Goal: Communication & Community: Connect with others

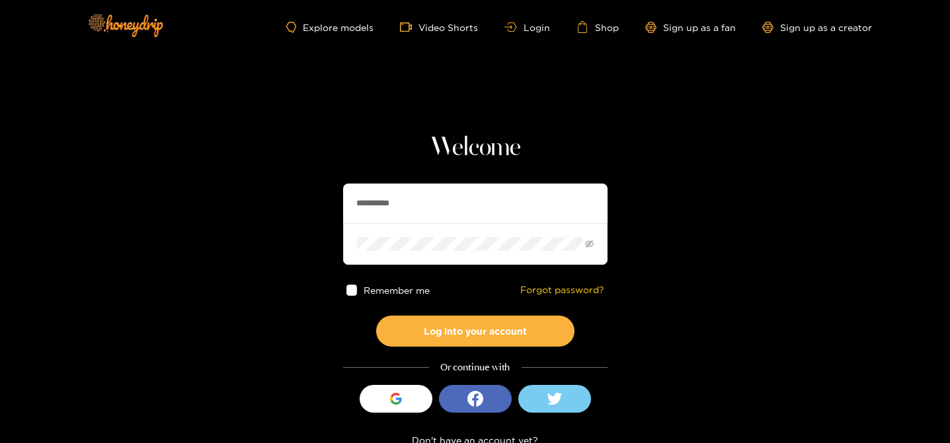
drag, startPoint x: 437, startPoint y: 213, endPoint x: 330, endPoint y: 172, distance: 114.4
click at [330, 176] on section "**********" at bounding box center [475, 235] width 950 height 470
type input "*********"
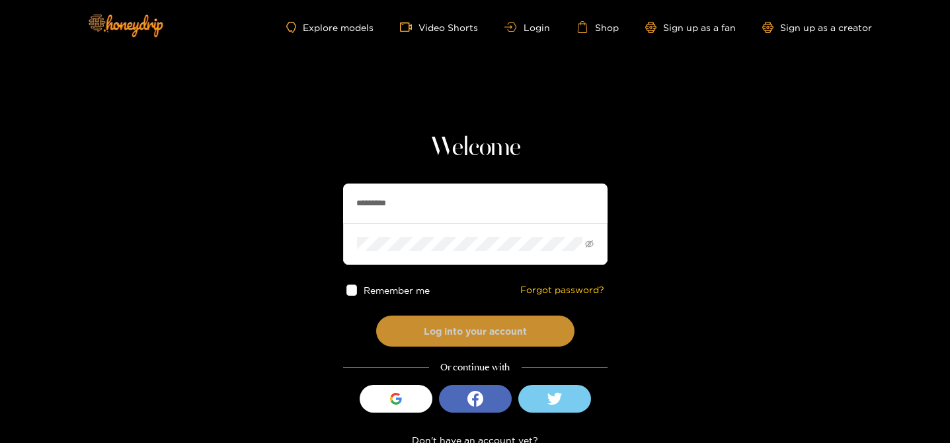
click at [517, 337] on button "Log into your account" at bounding box center [475, 331] width 198 height 31
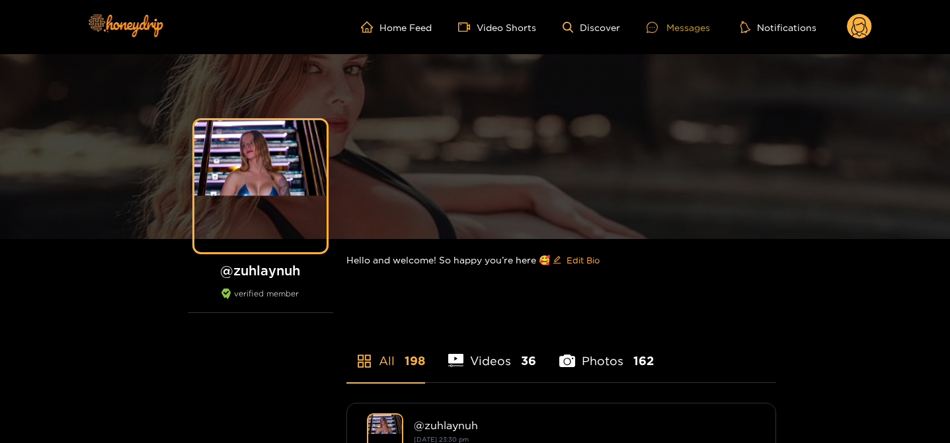
click at [664, 28] on div at bounding box center [656, 27] width 20 height 11
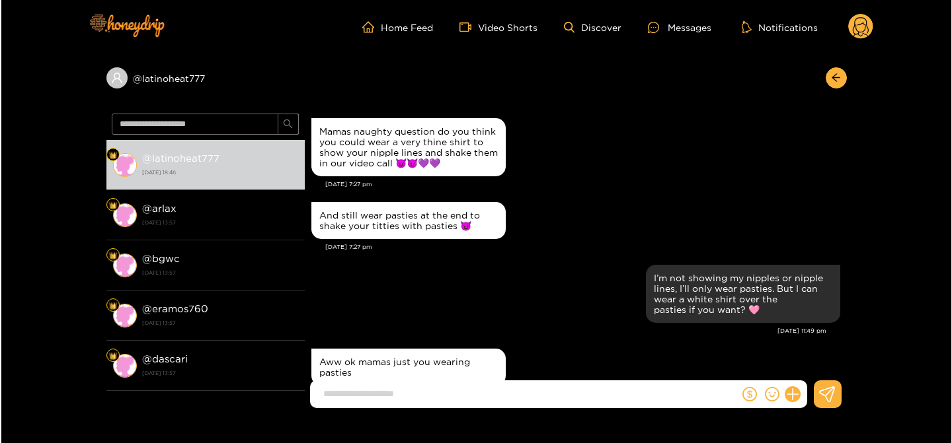
scroll to position [1383, 0]
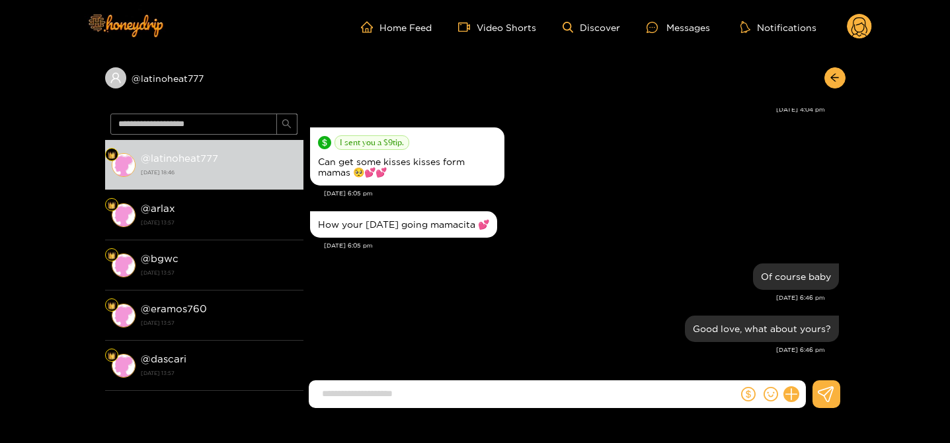
click at [800, 394] on div at bounding box center [771, 395] width 67 height 28
click at [791, 393] on icon at bounding box center [790, 394] width 13 height 13
click at [806, 372] on button at bounding box center [815, 363] width 46 height 30
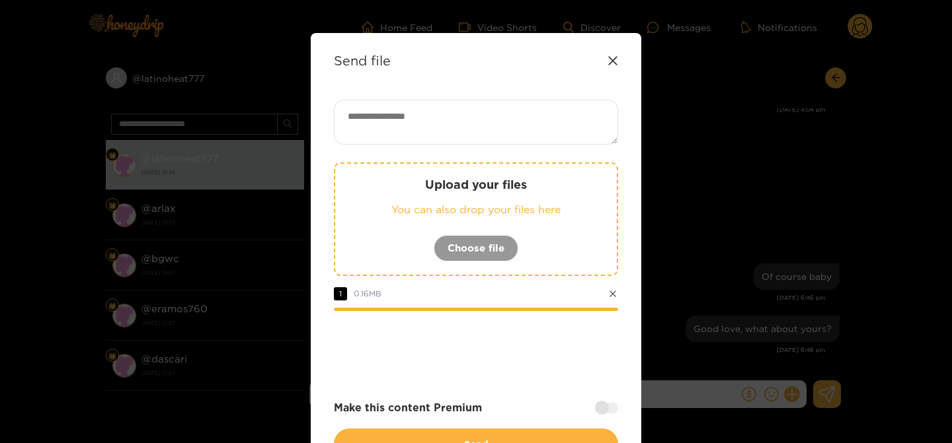
scroll to position [1, 0]
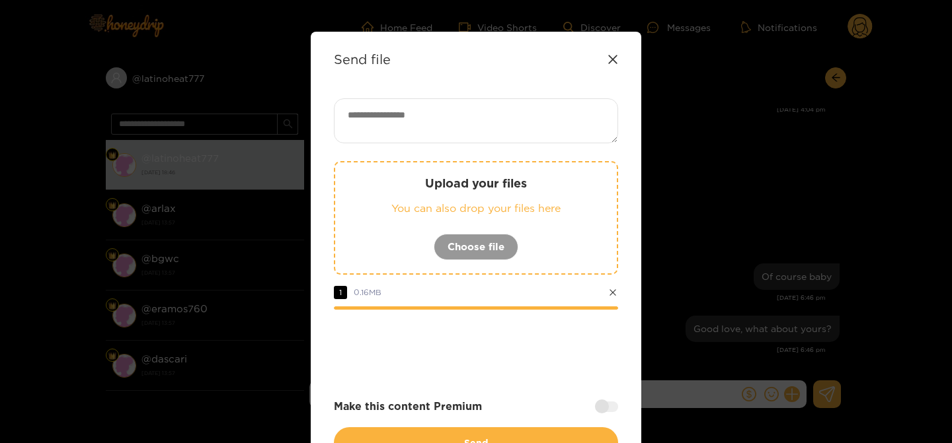
click at [432, 144] on div "Upload your files You can also drop your files here Choose file 1 0.16 MB Make …" at bounding box center [476, 278] width 284 height 360
click at [414, 128] on textarea at bounding box center [476, 120] width 284 height 45
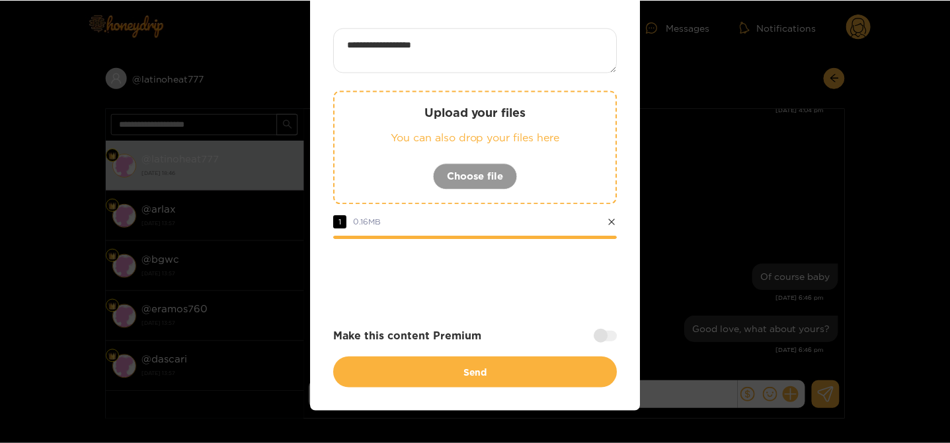
scroll to position [93, 0]
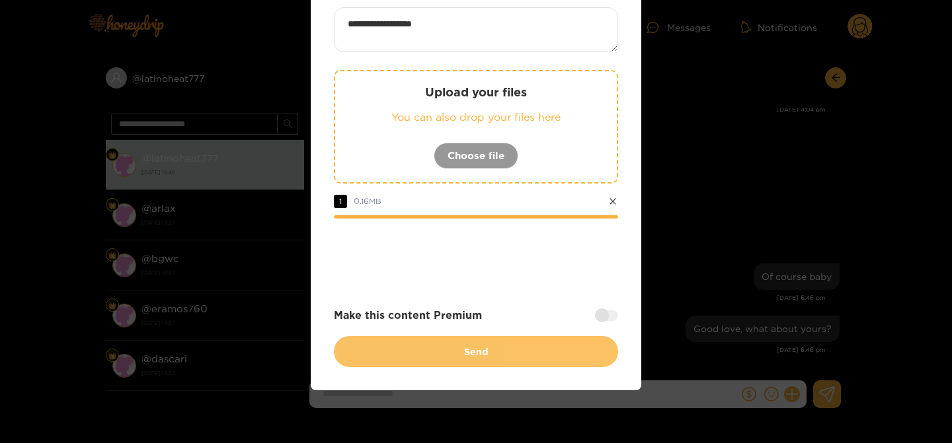
type textarea "**********"
click at [508, 352] on button "Send" at bounding box center [476, 351] width 284 height 31
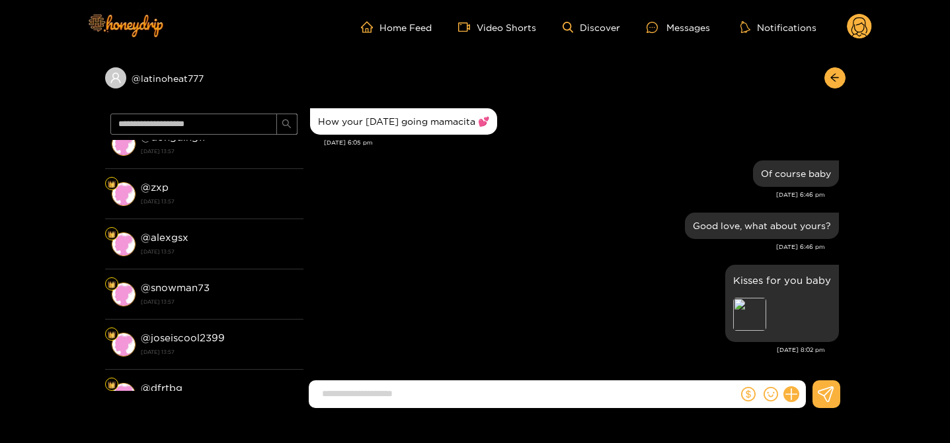
scroll to position [207, 0]
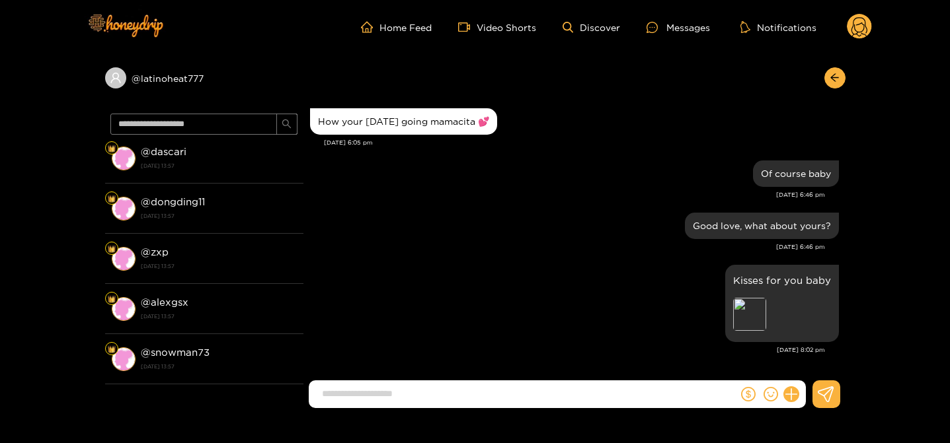
click at [854, 29] on icon at bounding box center [859, 28] width 16 height 23
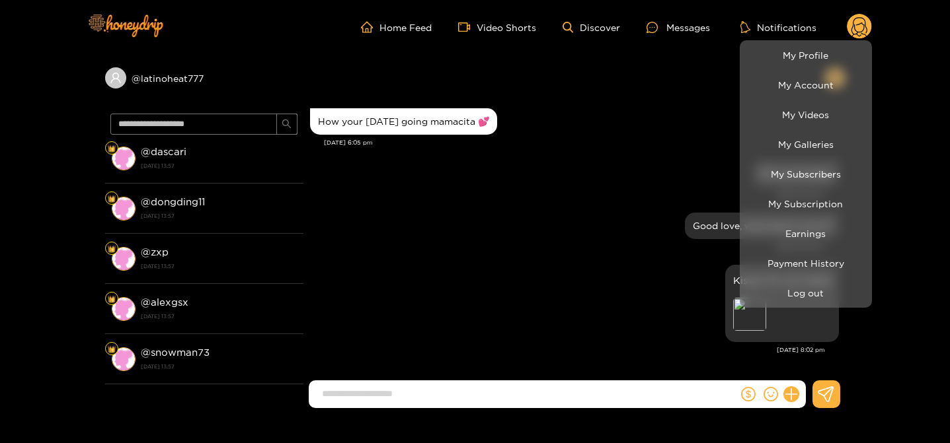
click at [798, 280] on li "Log out" at bounding box center [805, 293] width 132 height 30
click at [769, 293] on button "Log out" at bounding box center [806, 293] width 126 height 23
